Goal: Share content: Share content

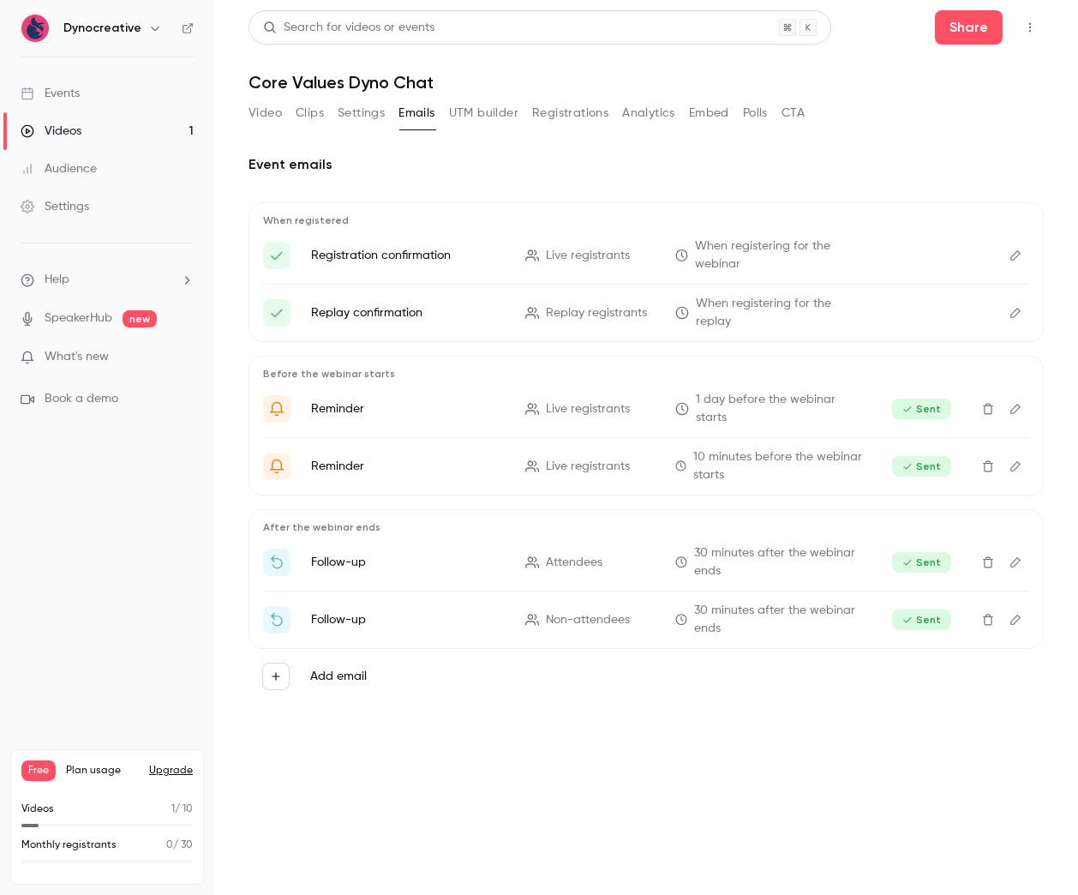
click at [70, 128] on div "Videos" at bounding box center [51, 131] width 61 height 17
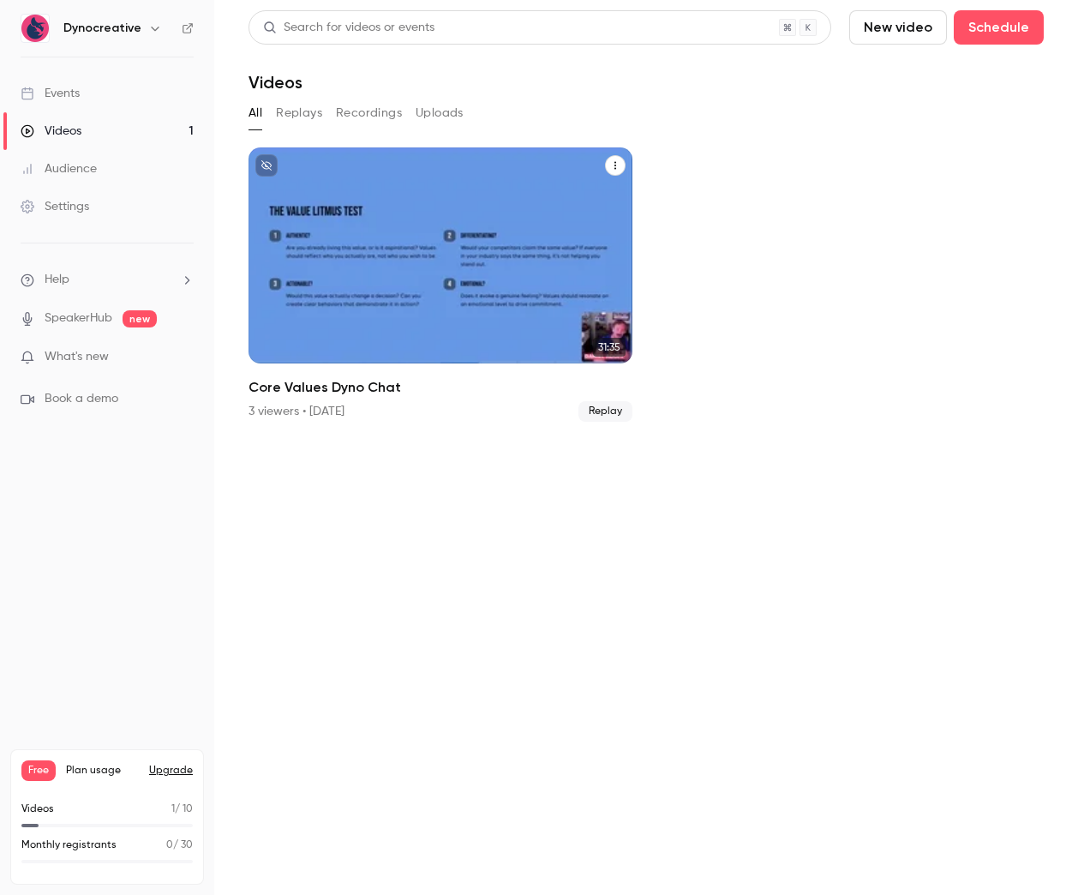
click at [621, 159] on button "Core Values Dyno Chat" at bounding box center [615, 165] width 21 height 21
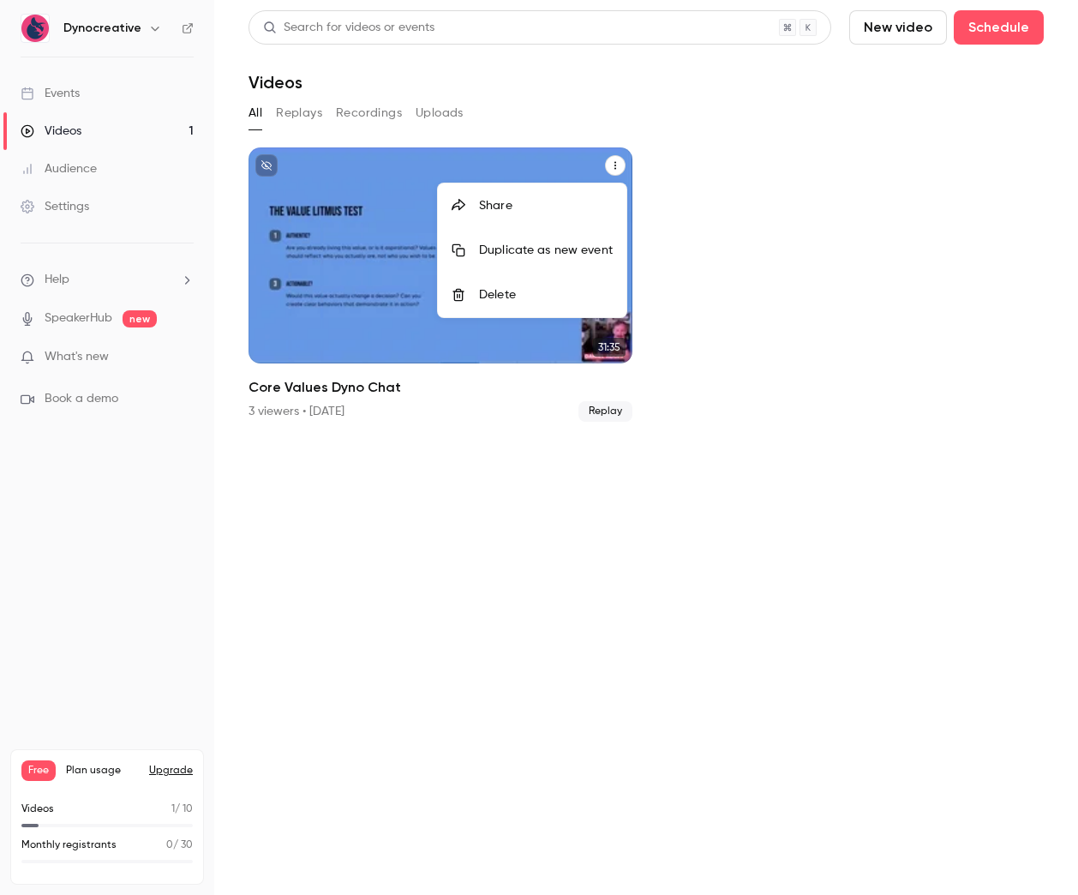
click at [775, 163] on div at bounding box center [539, 447] width 1078 height 895
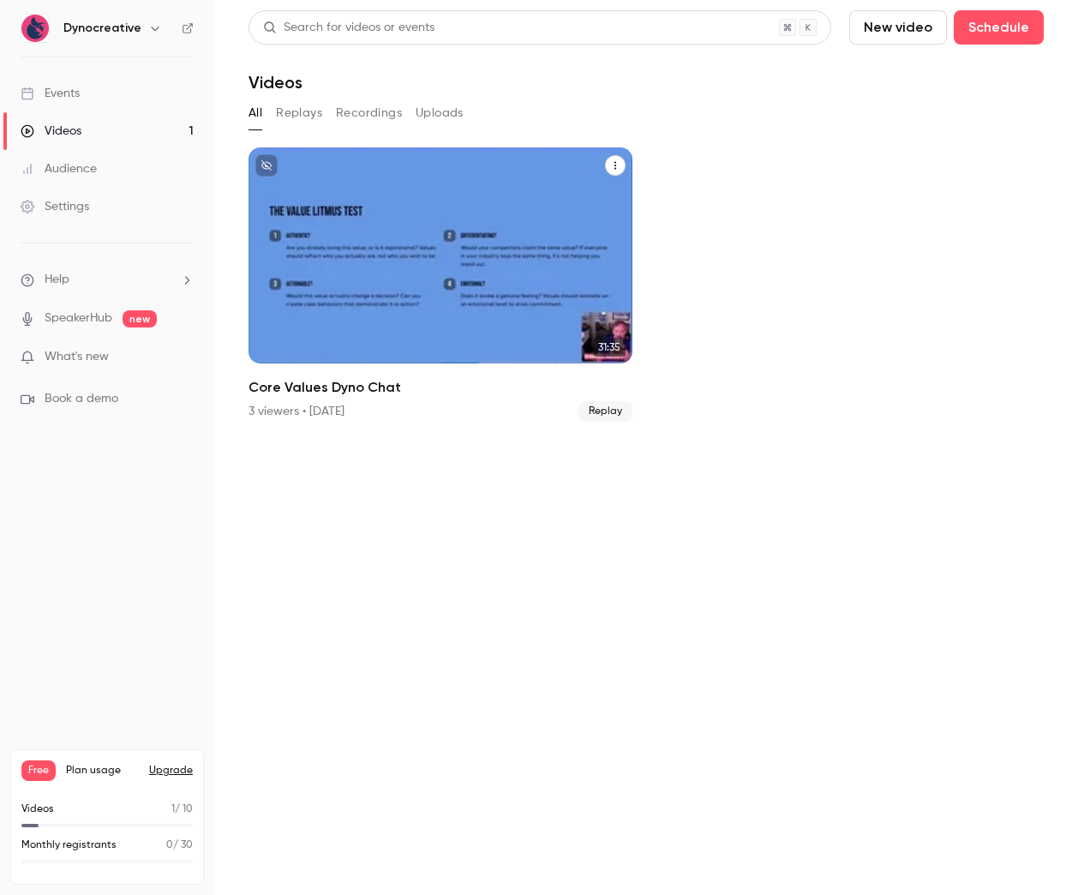
click at [358, 108] on button "Recordings" at bounding box center [369, 112] width 66 height 27
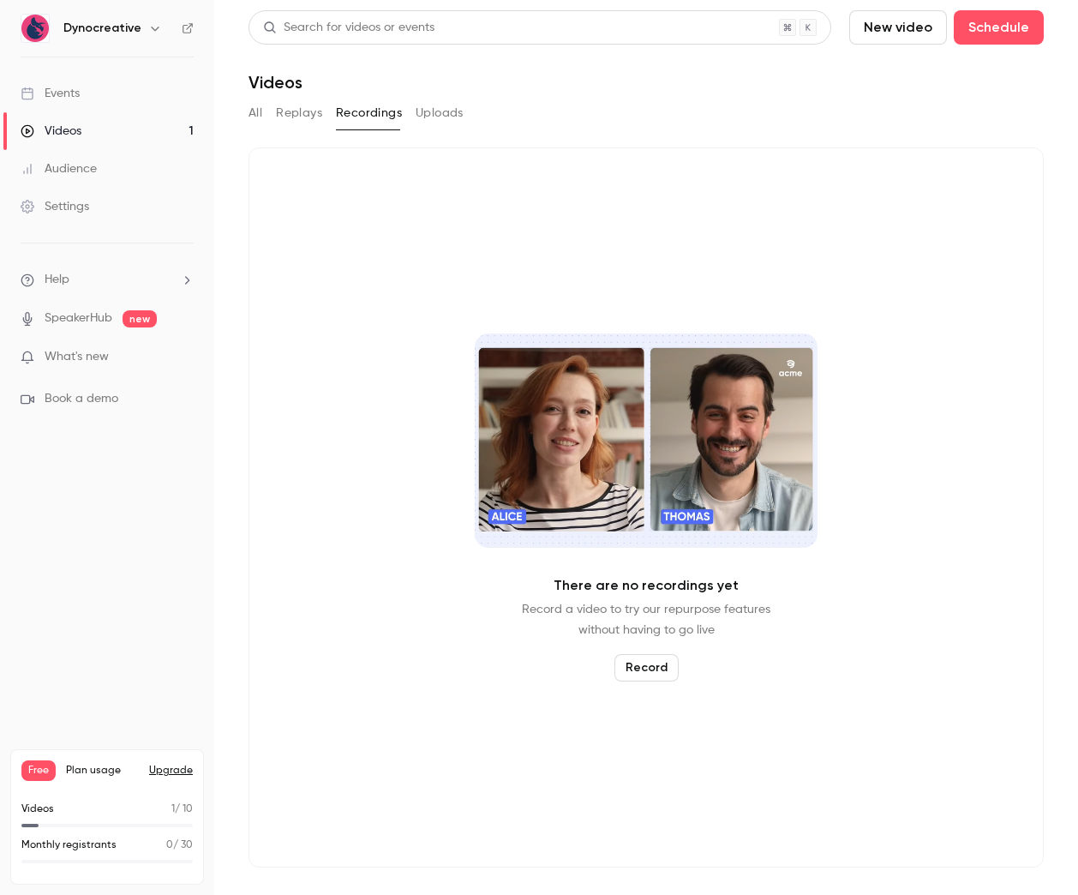
click at [306, 109] on button "Replays" at bounding box center [299, 112] width 46 height 27
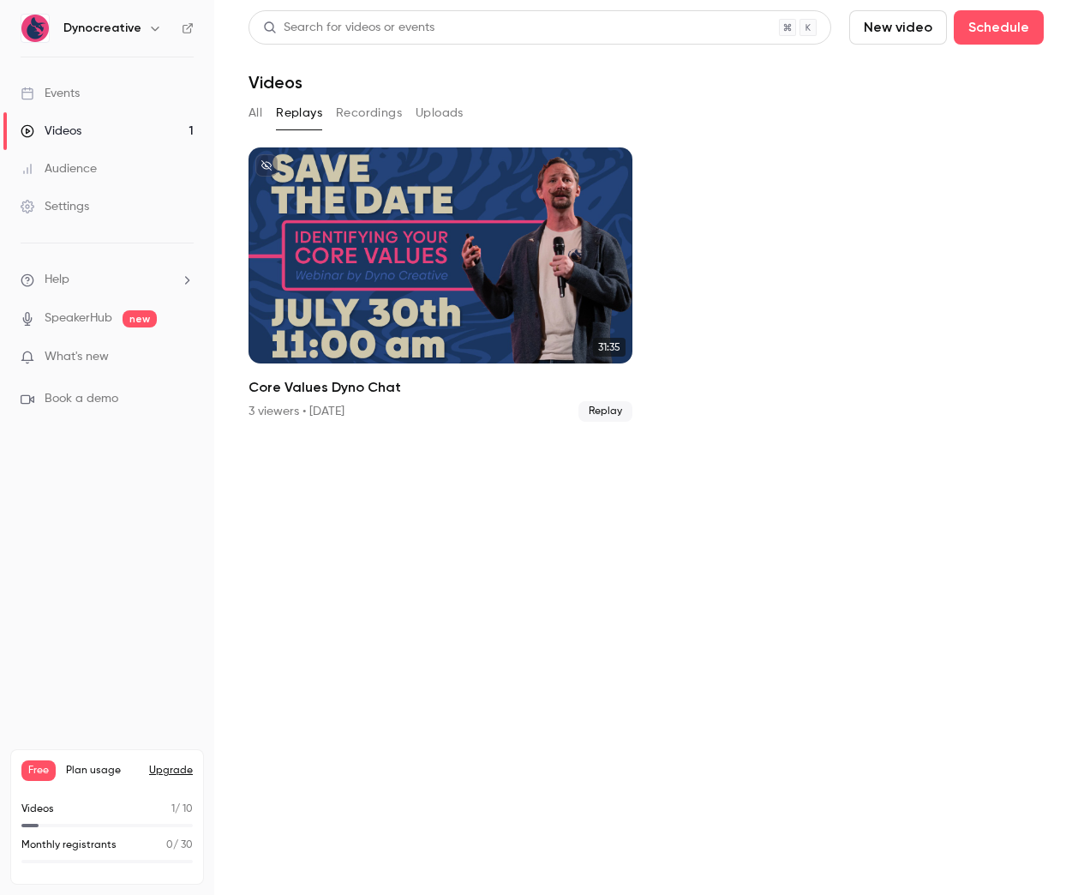
click at [451, 116] on button "Uploads" at bounding box center [440, 112] width 48 height 27
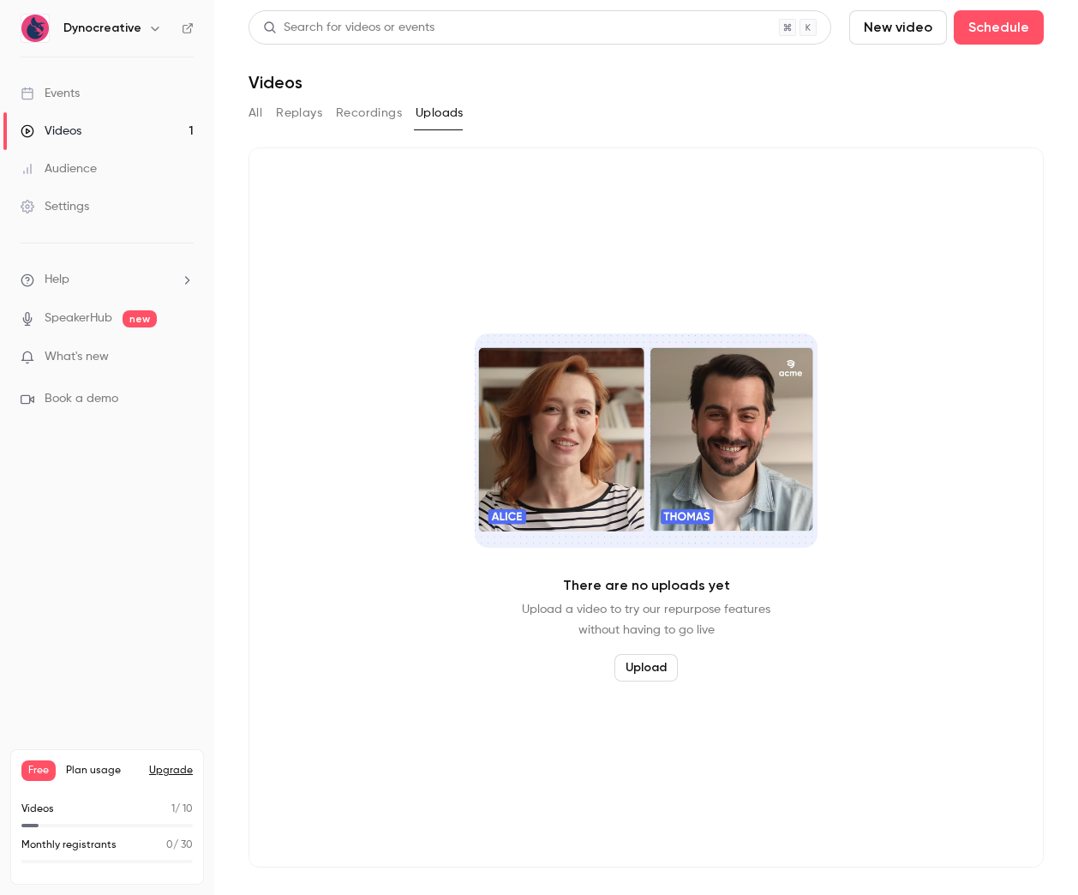
click at [303, 114] on button "Replays" at bounding box center [299, 112] width 46 height 27
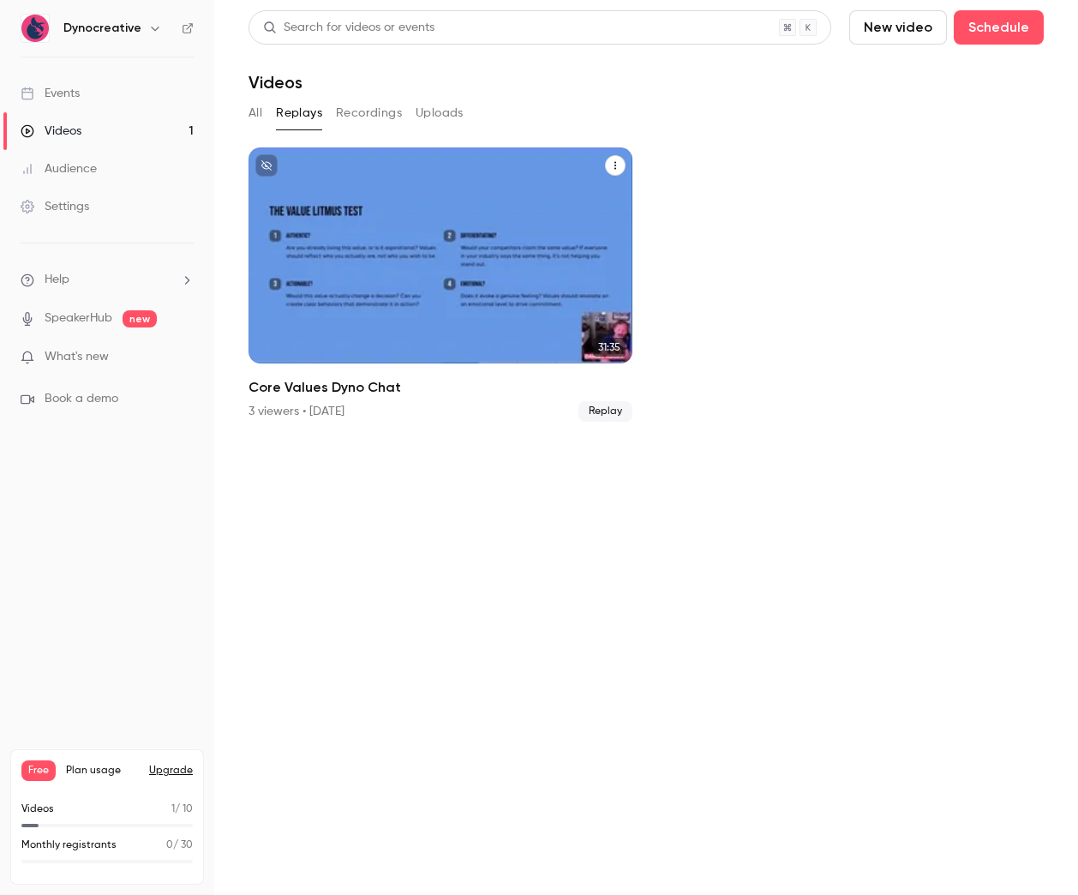
click at [615, 161] on icon "Core Values Dyno Chat" at bounding box center [615, 165] width 10 height 10
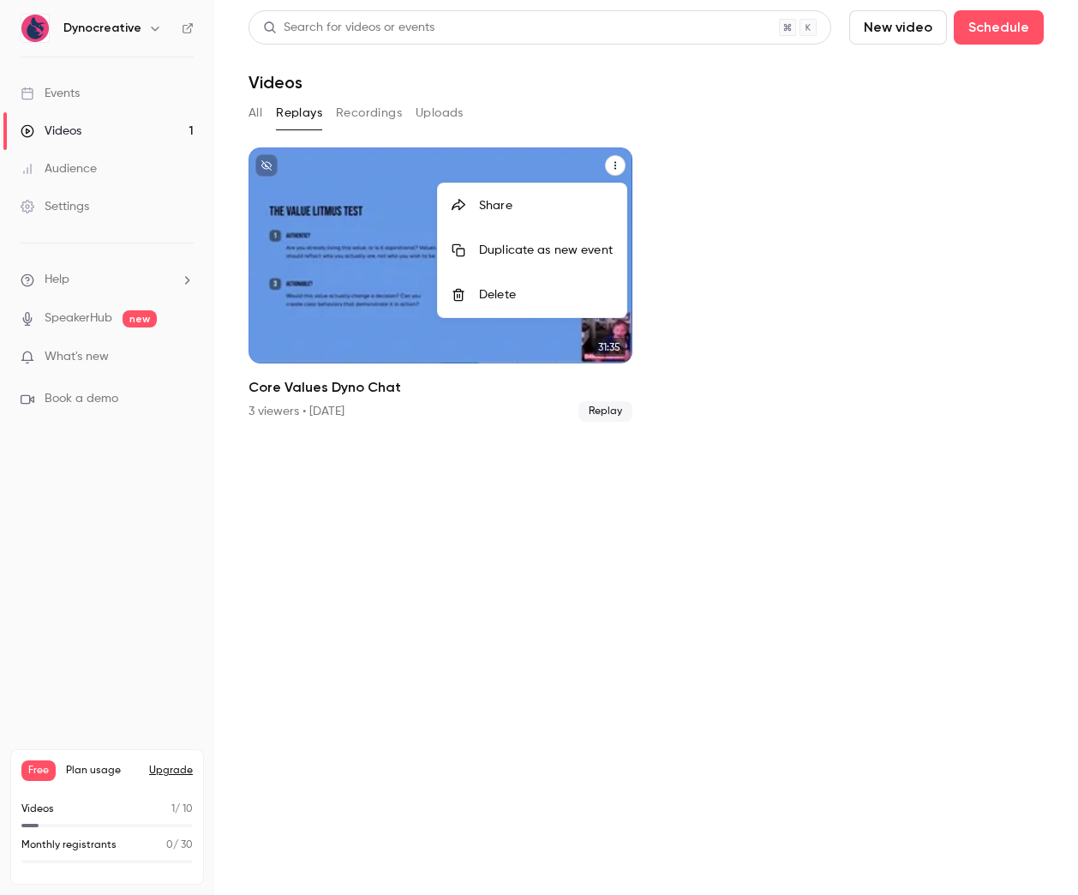
click at [507, 197] on div "Share" at bounding box center [546, 205] width 134 height 17
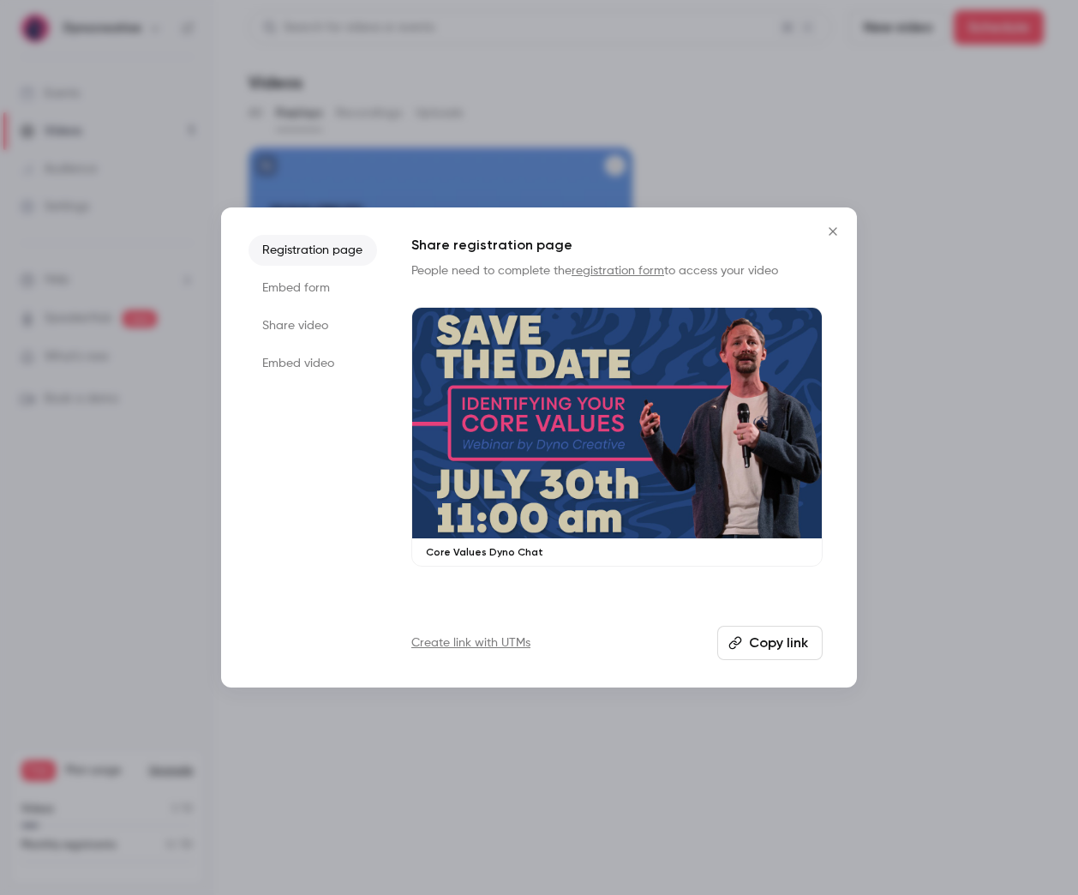
click at [307, 327] on li "Share video" at bounding box center [313, 325] width 129 height 31
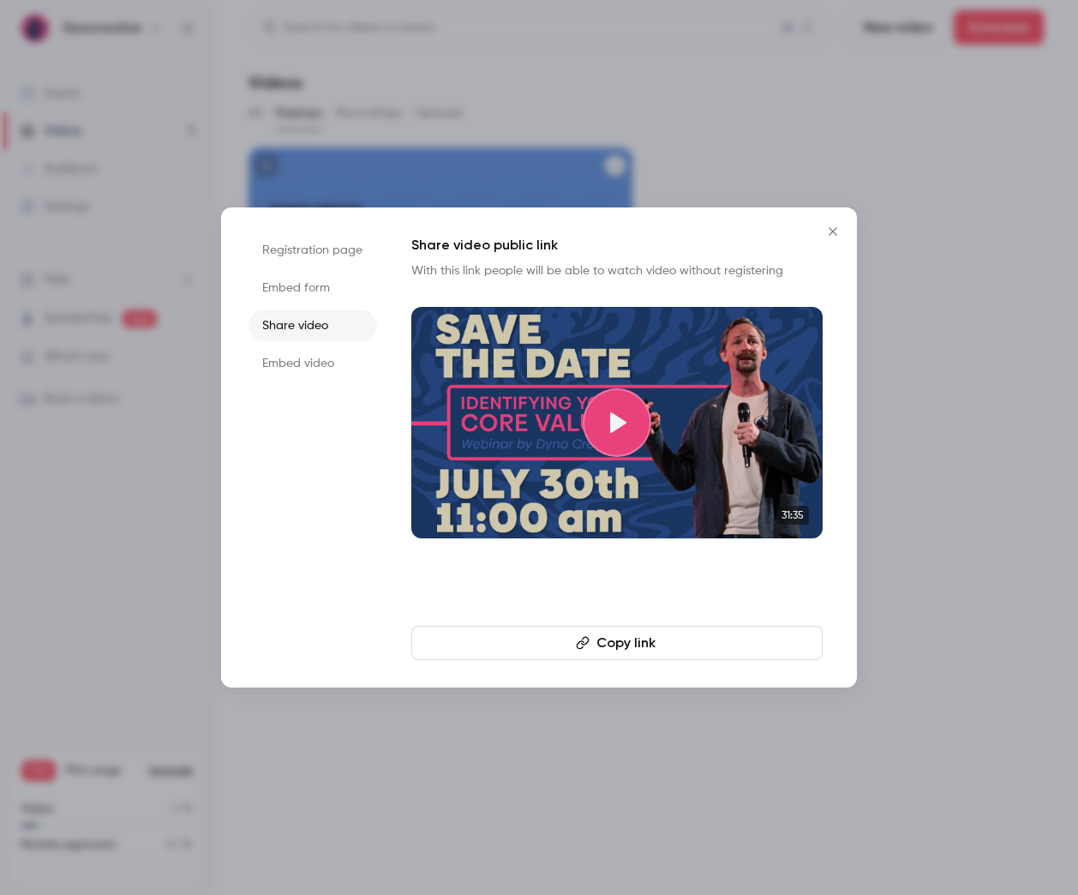
click at [833, 232] on icon "Close" at bounding box center [833, 231] width 8 height 8
